Goal: Information Seeking & Learning: Learn about a topic

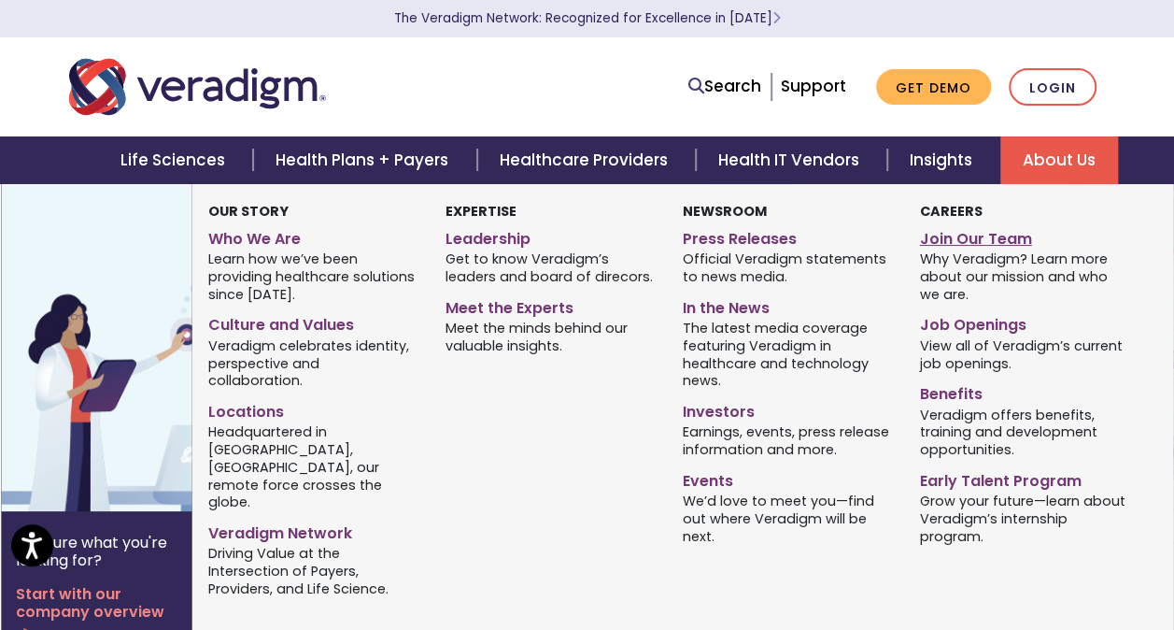
click at [943, 239] on link "Join Our Team" at bounding box center [1023, 235] width 209 height 27
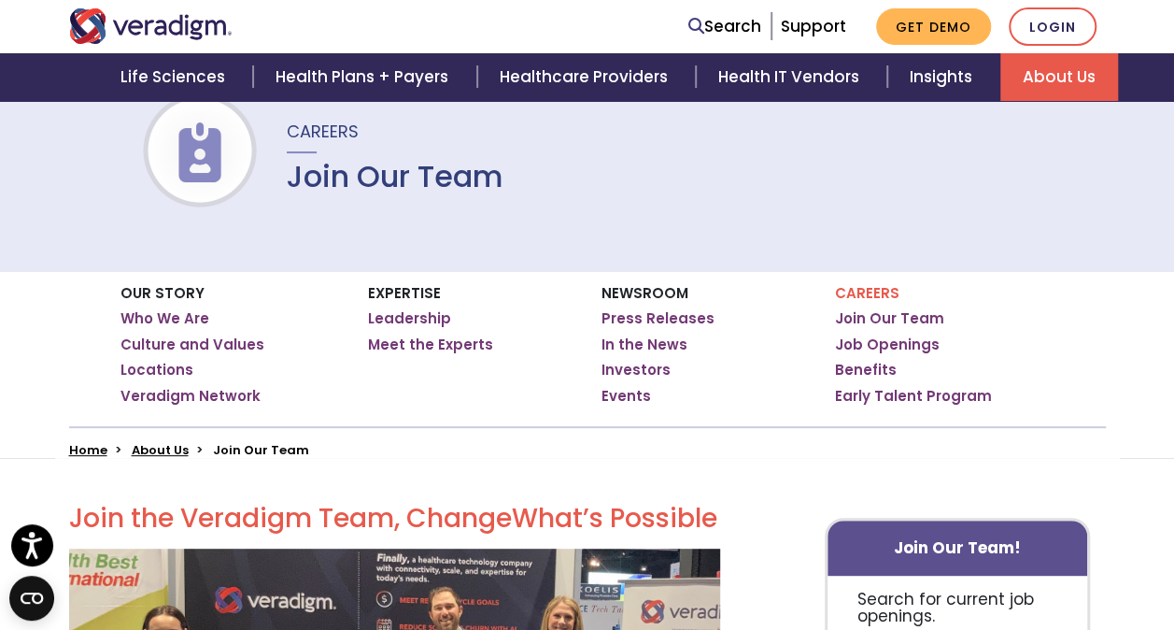
scroll to position [142, 0]
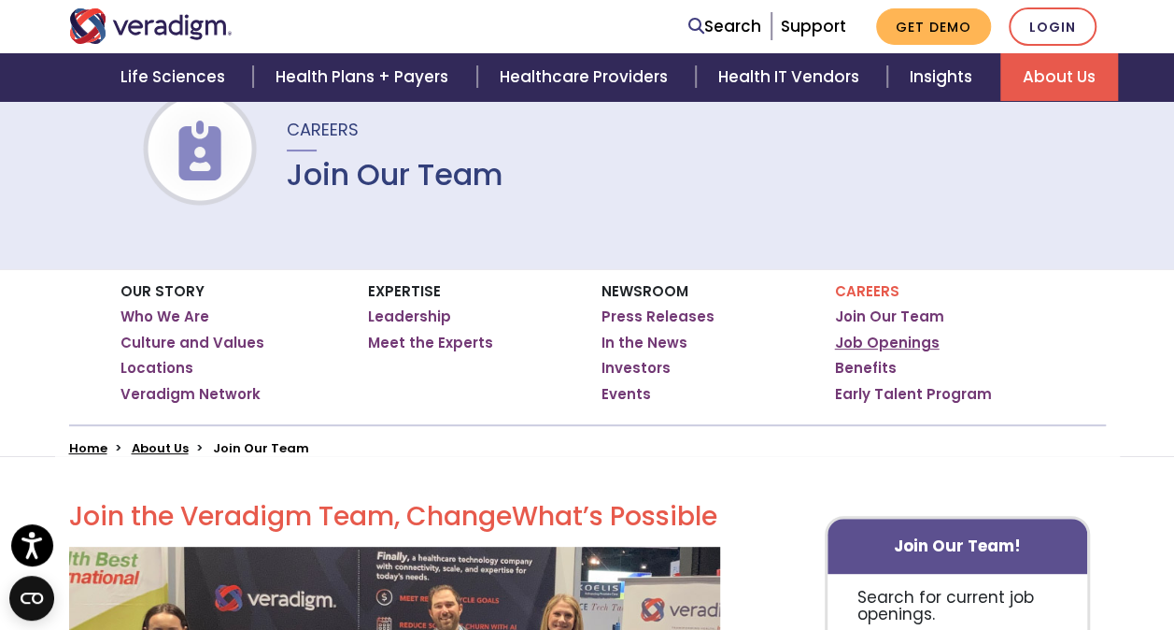
click at [876, 342] on link "Job Openings" at bounding box center [887, 342] width 105 height 19
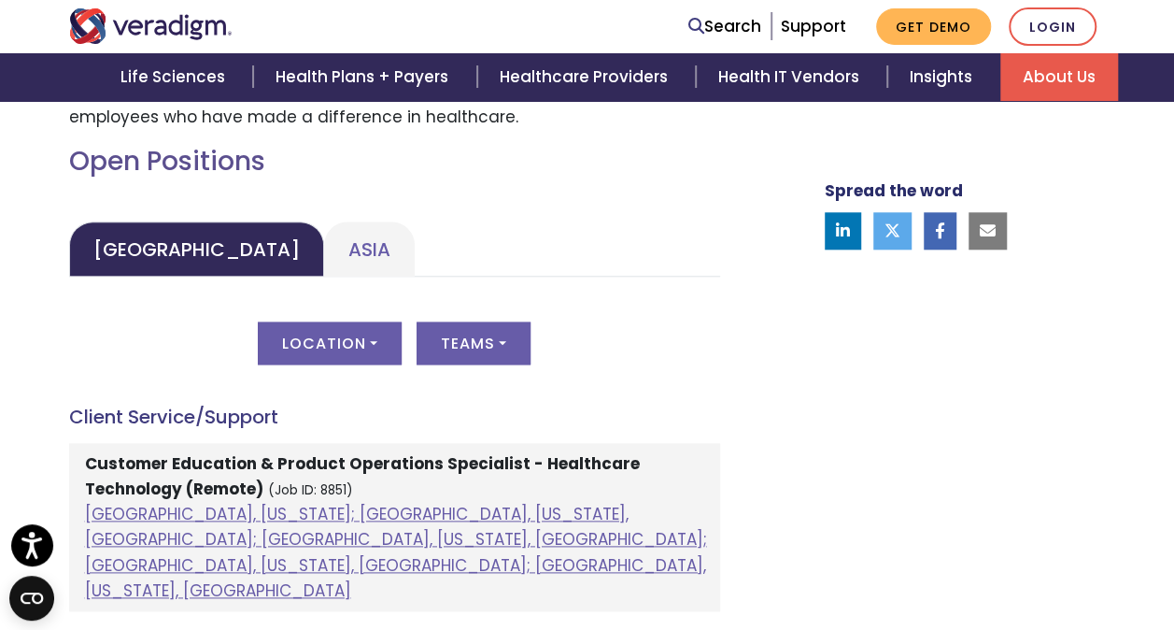
scroll to position [843, 0]
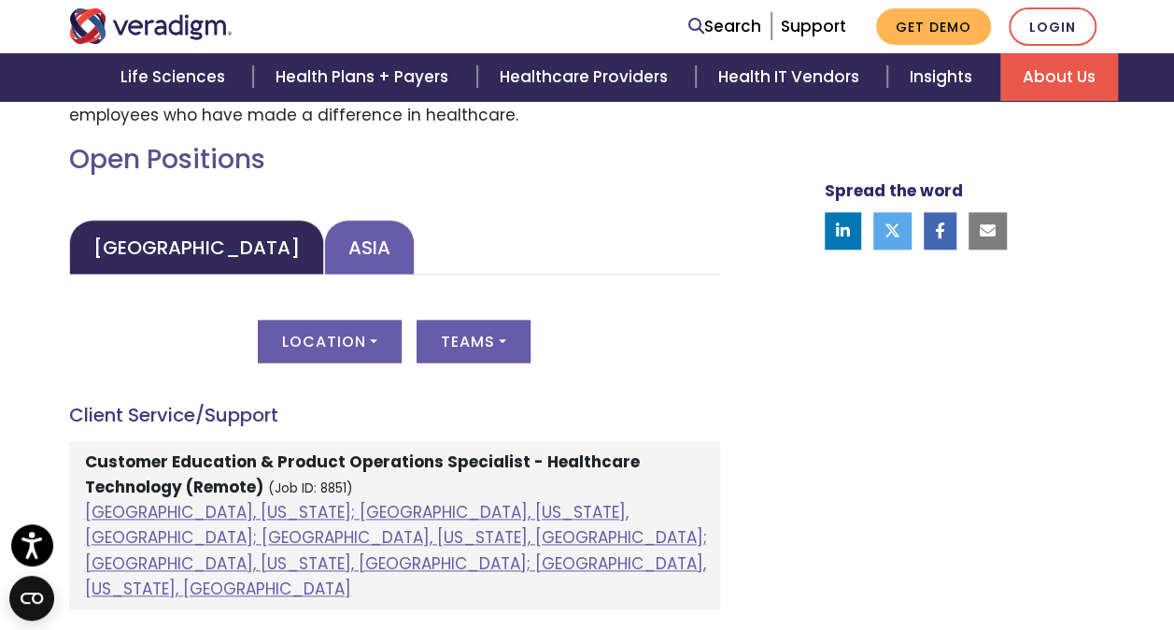
click at [324, 261] on link "Asia" at bounding box center [369, 247] width 91 height 55
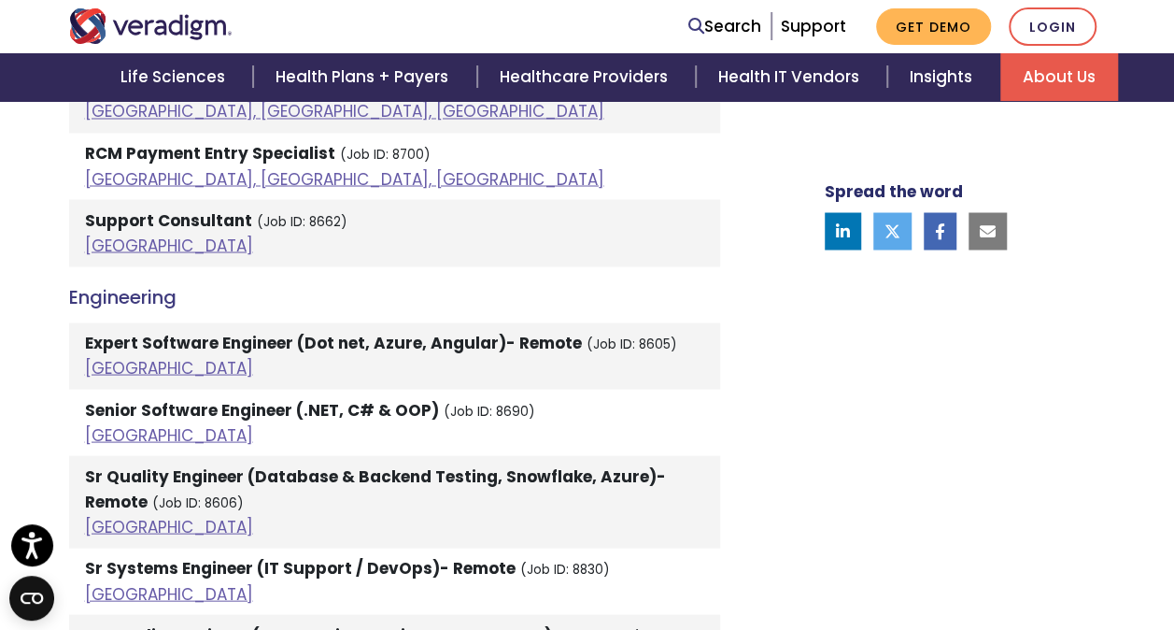
scroll to position [1621, 0]
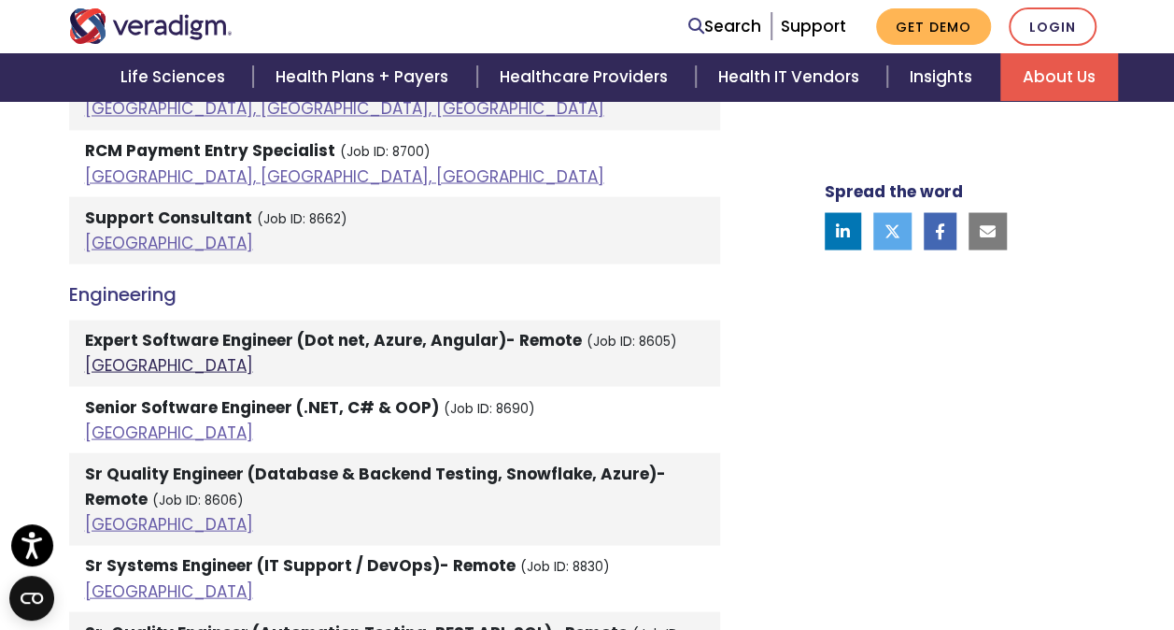
click at [106, 362] on link "India" at bounding box center [169, 364] width 168 height 22
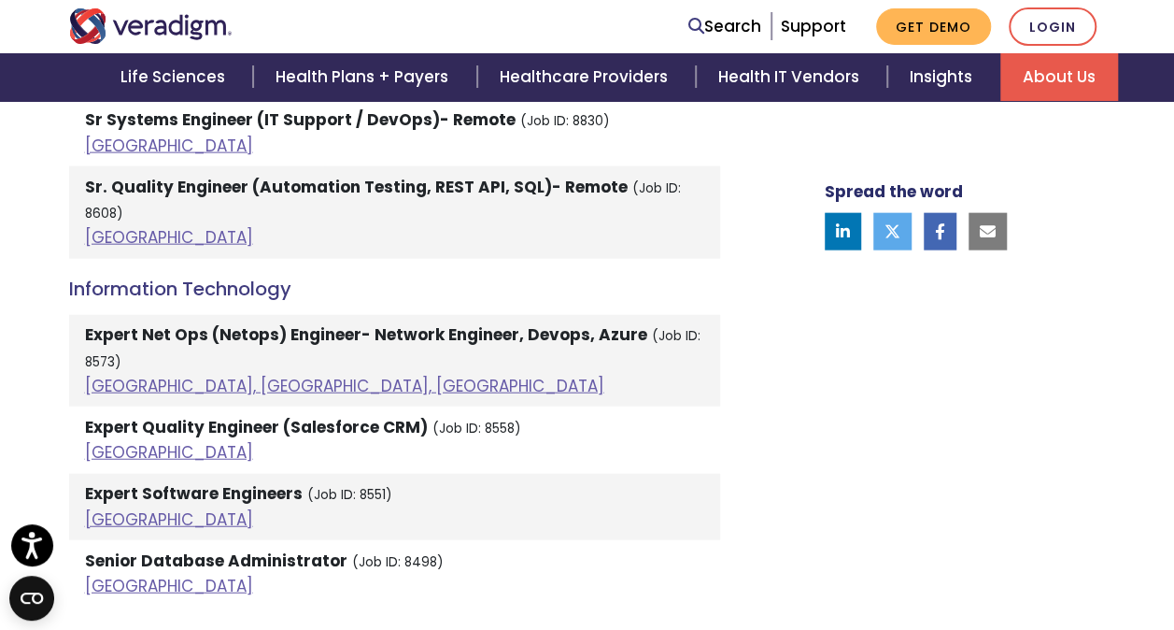
scroll to position [2096, 0]
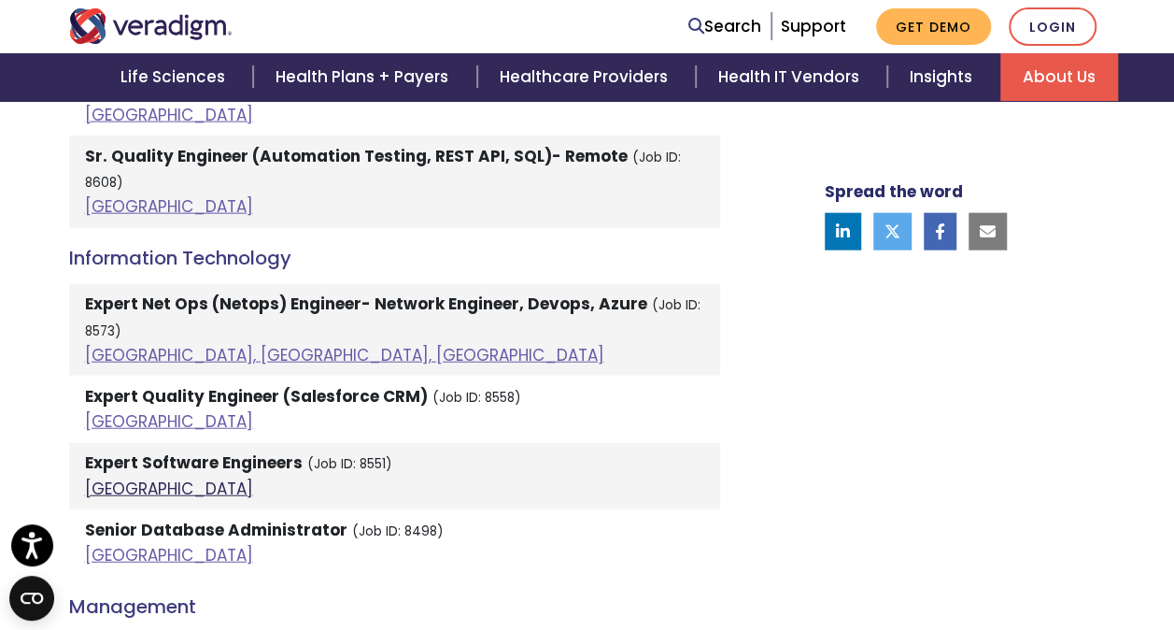
click at [98, 477] on link "India" at bounding box center [169, 488] width 168 height 22
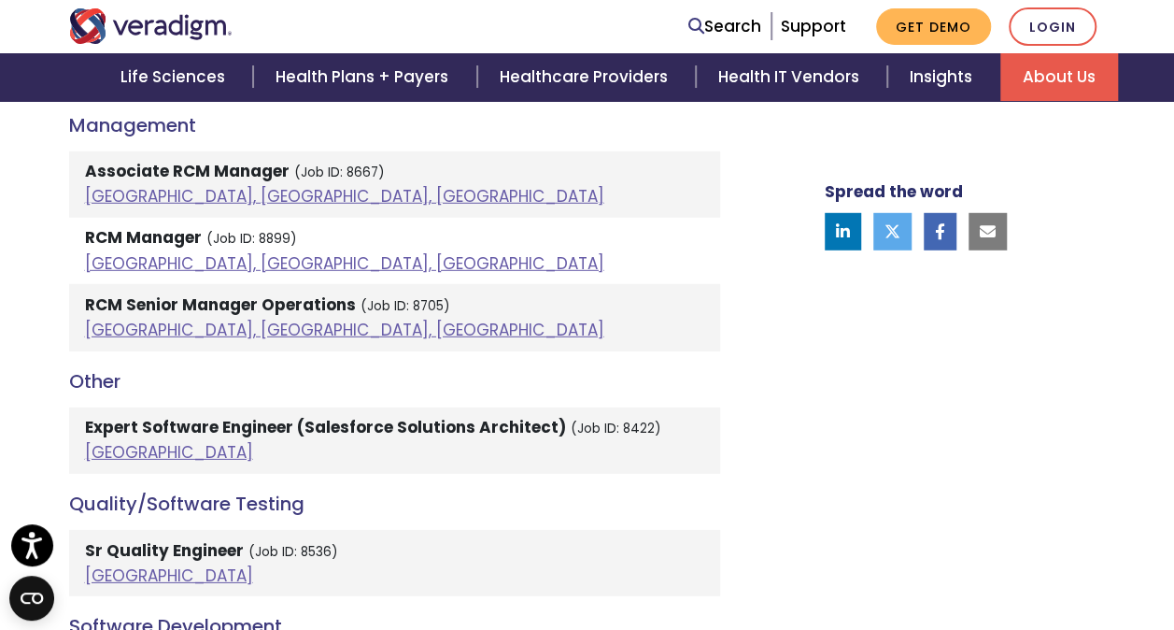
scroll to position [2578, 0]
click at [103, 440] on link "India" at bounding box center [169, 451] width 168 height 22
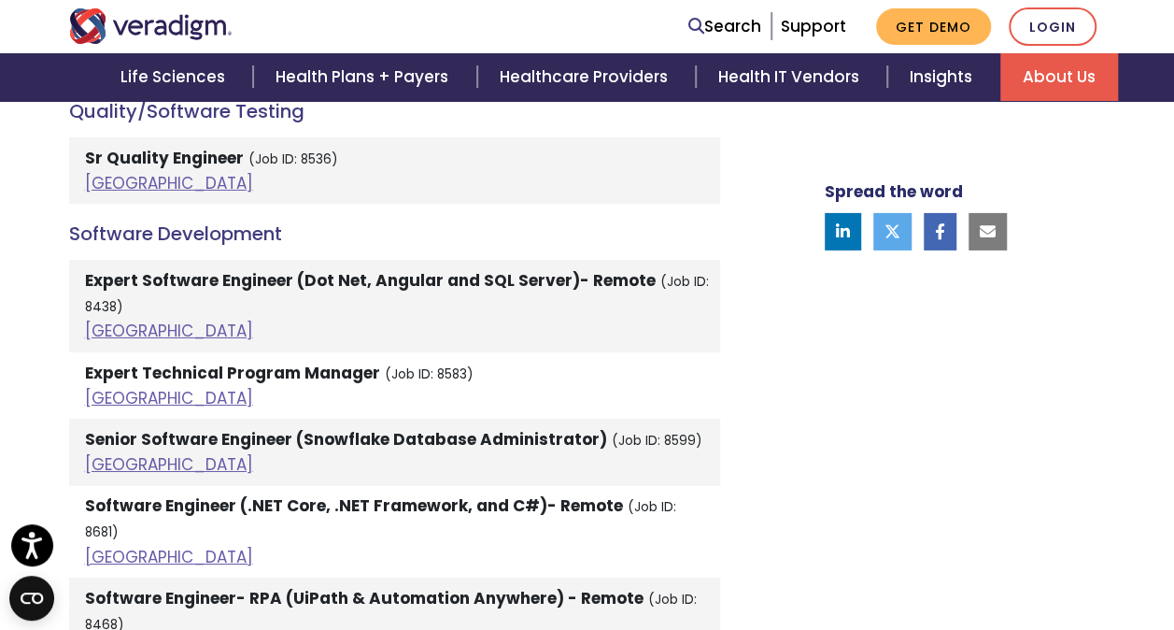
scroll to position [2972, 0]
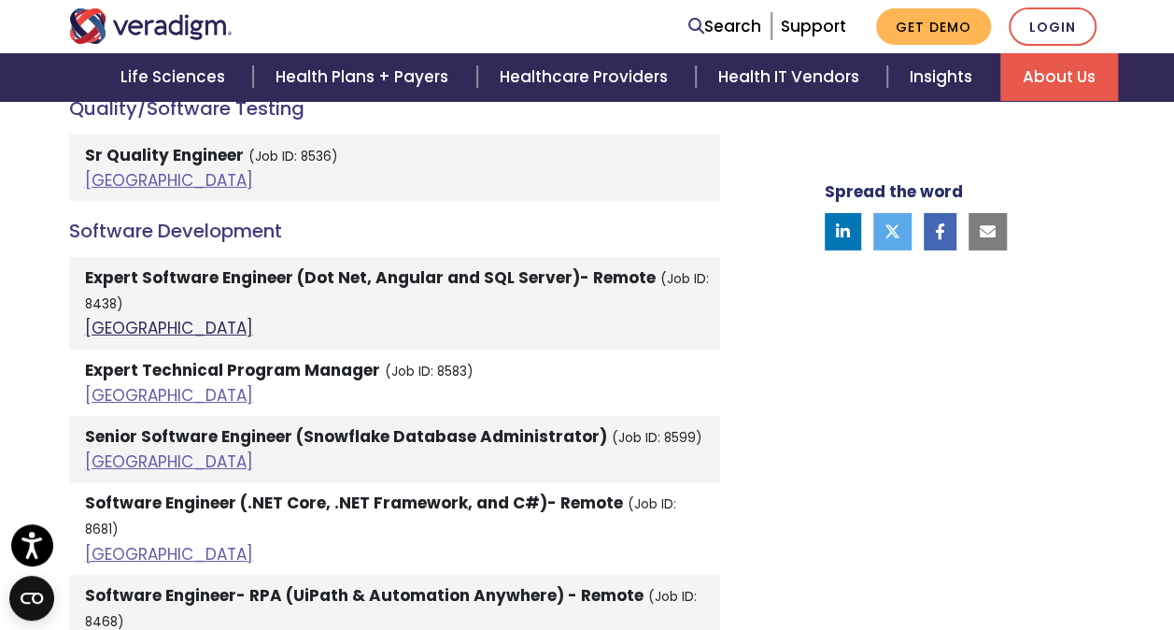
click at [99, 317] on link "India" at bounding box center [169, 328] width 168 height 22
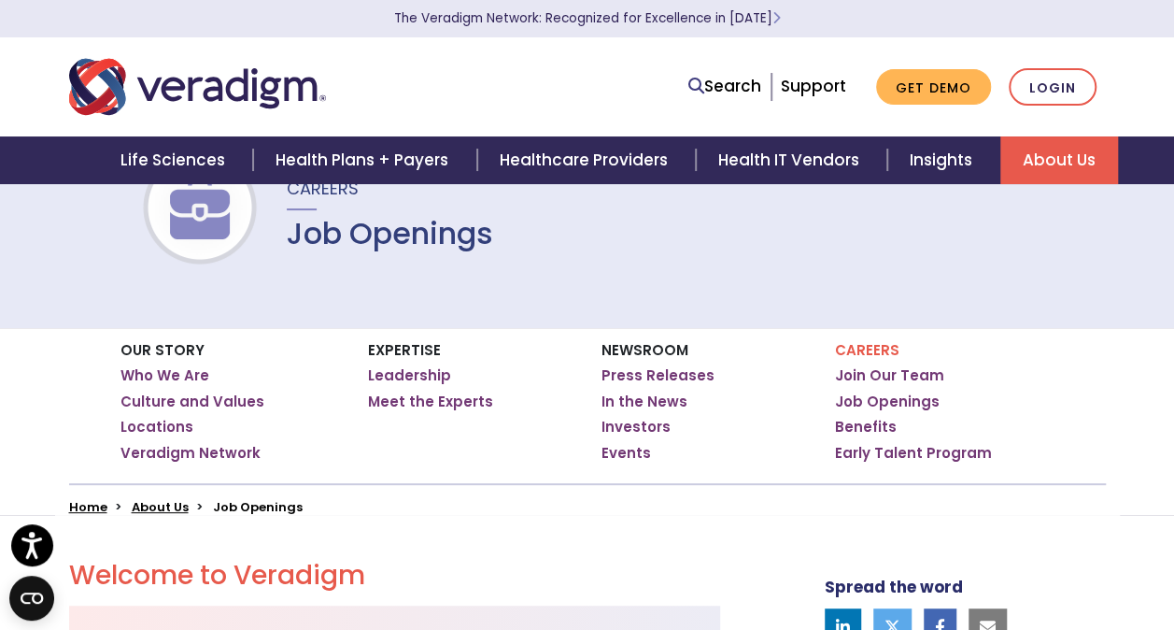
scroll to position [0, 0]
